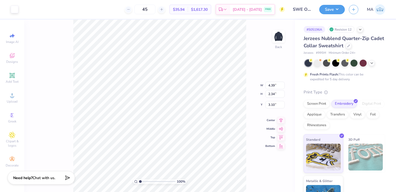
type input "3.00"
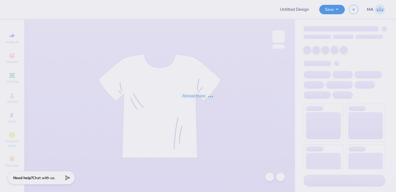
type input "SWE Officer"
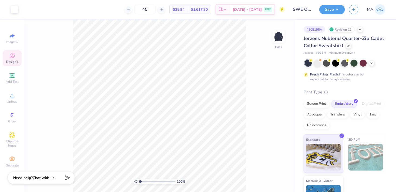
click at [13, 58] on icon at bounding box center [12, 55] width 6 height 6
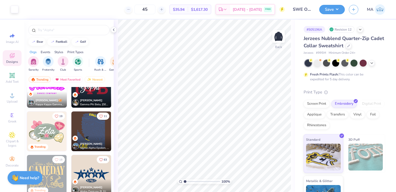
scroll to position [204, 0]
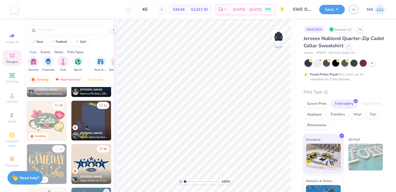
click at [48, 117] on img at bounding box center [47, 121] width 40 height 40
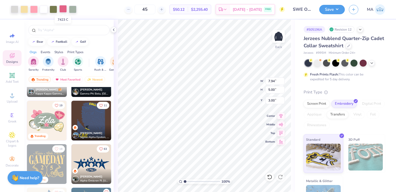
click at [65, 8] on div at bounding box center [63, 9] width 8 height 8
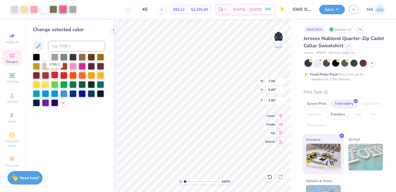
click at [53, 76] on div at bounding box center [54, 75] width 7 height 7
click at [74, 94] on div at bounding box center [72, 93] width 7 height 7
